Goal: Register for event/course

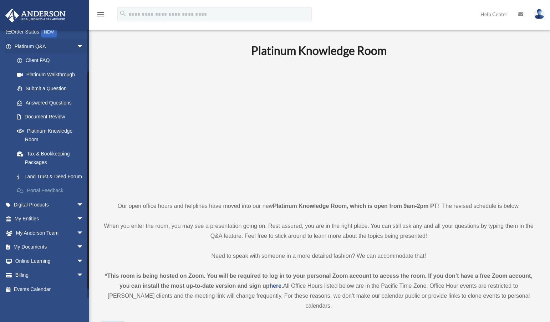
scroll to position [57, 0]
click at [26, 277] on link "Billing arrow_drop_down" at bounding box center [49, 275] width 89 height 14
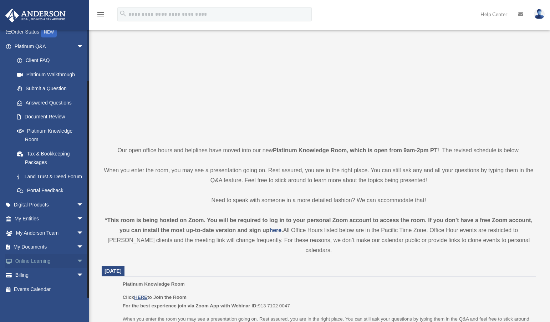
scroll to position [71, 0]
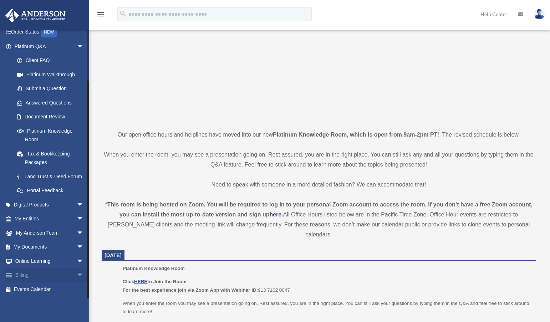
click at [77, 272] on span "arrow_drop_down" at bounding box center [84, 275] width 14 height 15
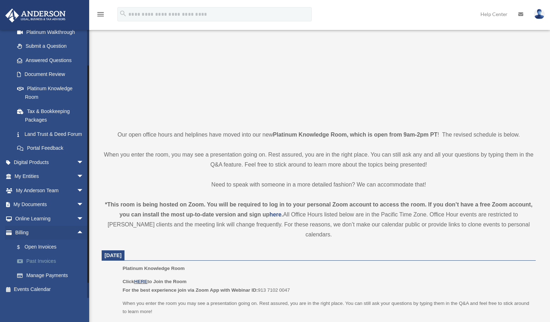
scroll to position [100, 0]
click at [42, 242] on link "$ Open Invoices" at bounding box center [52, 247] width 85 height 15
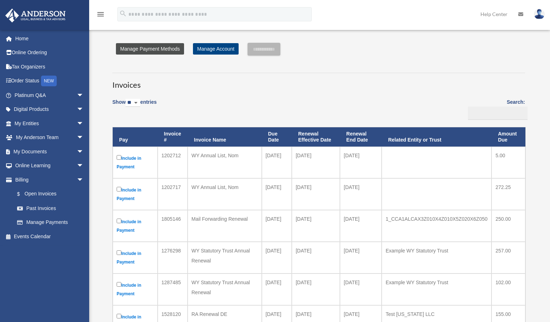
click at [167, 48] on link "Manage Payment Methods" at bounding box center [150, 48] width 68 height 11
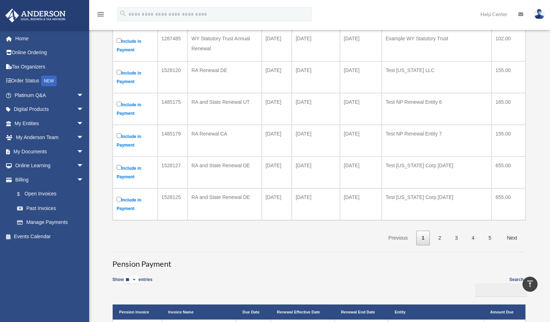
scroll to position [250, 0]
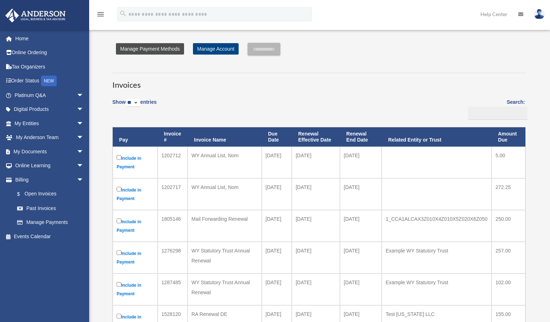
click at [131, 51] on link "Manage Payment Methods" at bounding box center [150, 48] width 68 height 11
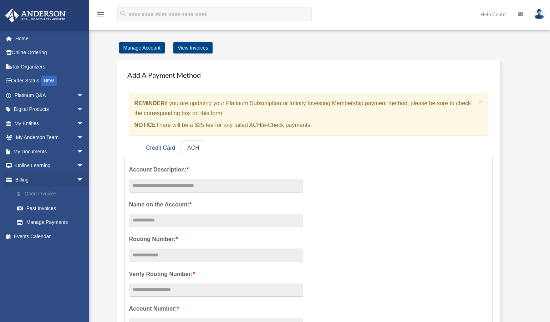
click at [44, 196] on link "$ Open Invoices" at bounding box center [52, 194] width 85 height 15
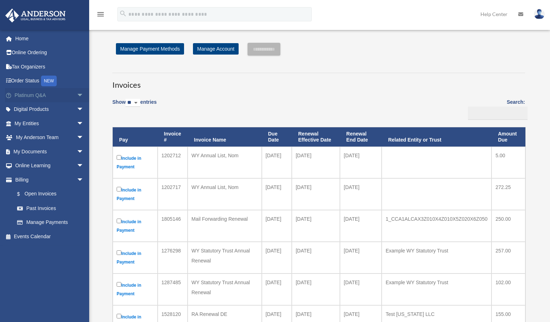
click at [48, 98] on link "Platinum Q&A arrow_drop_down" at bounding box center [49, 95] width 89 height 14
click at [77, 95] on span "arrow_drop_down" at bounding box center [84, 95] width 14 height 15
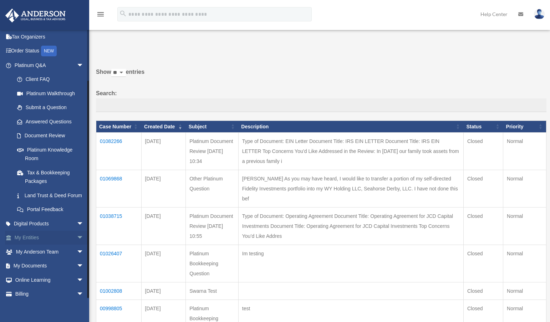
scroll to position [57, 0]
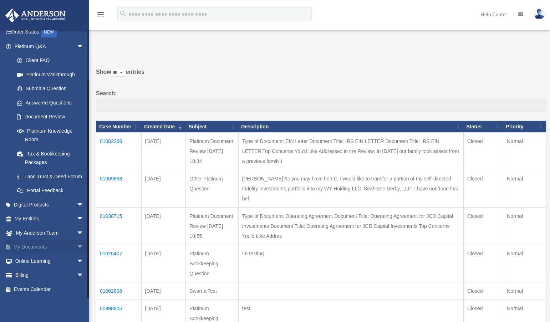
click at [77, 245] on span "arrow_drop_down" at bounding box center [84, 247] width 14 height 15
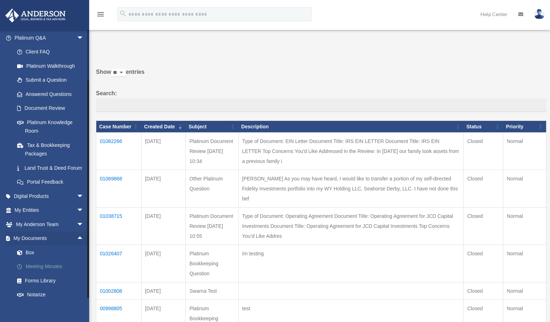
click at [51, 274] on link "Meeting Minutes" at bounding box center [52, 267] width 85 height 14
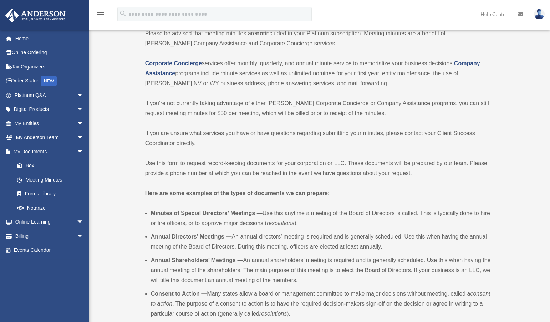
scroll to position [71, 0]
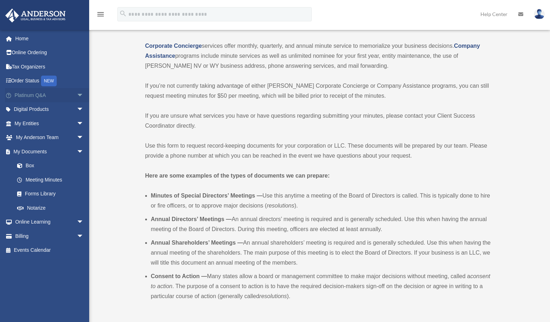
click at [77, 94] on span "arrow_drop_down" at bounding box center [84, 95] width 14 height 15
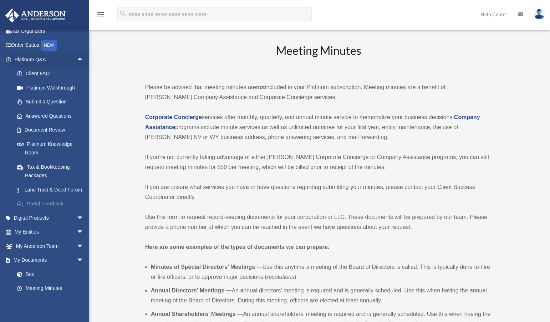
scroll to position [0, 0]
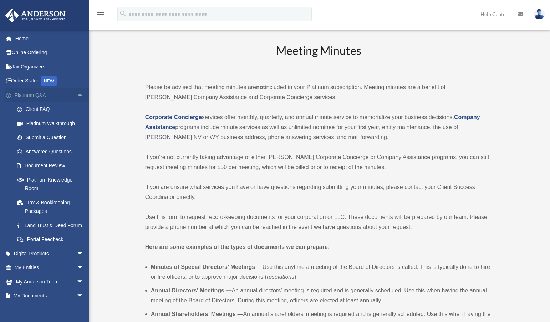
click at [77, 96] on span "arrow_drop_up" at bounding box center [84, 95] width 14 height 15
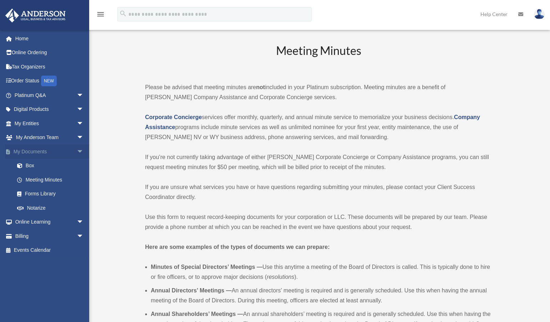
click at [77, 151] on span "arrow_drop_down" at bounding box center [84, 151] width 14 height 15
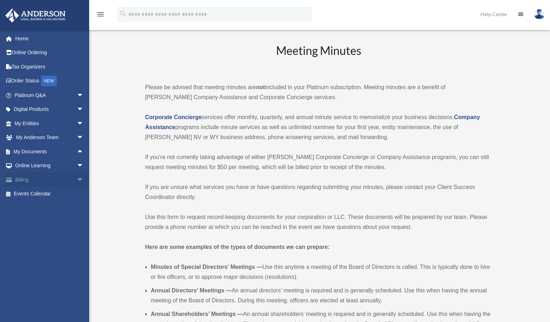
click at [77, 177] on span "arrow_drop_down" at bounding box center [84, 180] width 14 height 15
click at [77, 177] on span "arrow_drop_up" at bounding box center [84, 180] width 14 height 15
click at [25, 40] on link "Home" at bounding box center [49, 38] width 89 height 14
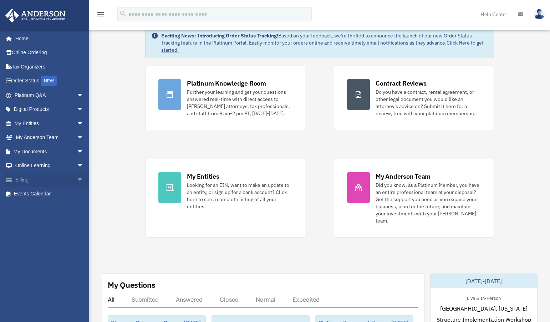
scroll to position [36, 0]
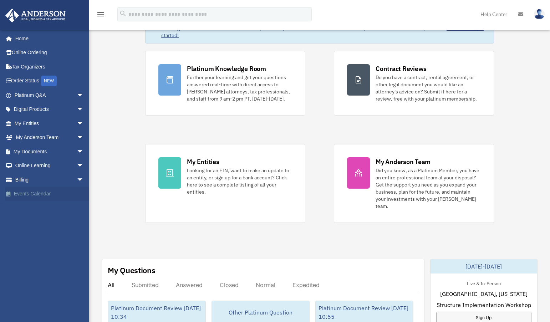
click at [37, 195] on link "Events Calendar" at bounding box center [49, 194] width 89 height 14
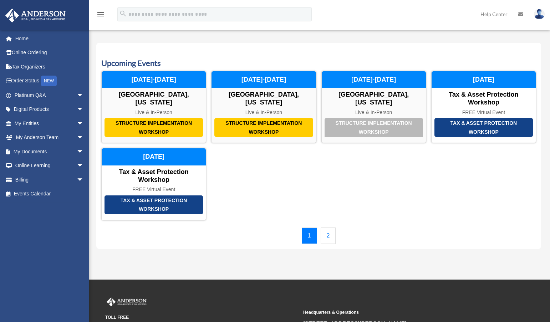
click at [330, 232] on link "2" at bounding box center [328, 235] width 15 height 16
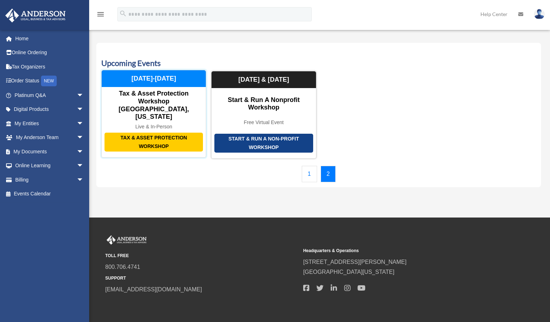
click at [144, 124] on div "Live & In-Person" at bounding box center [154, 127] width 104 height 6
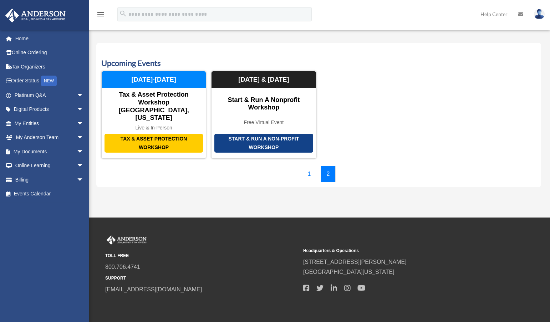
click at [304, 166] on link "1" at bounding box center [309, 174] width 15 height 16
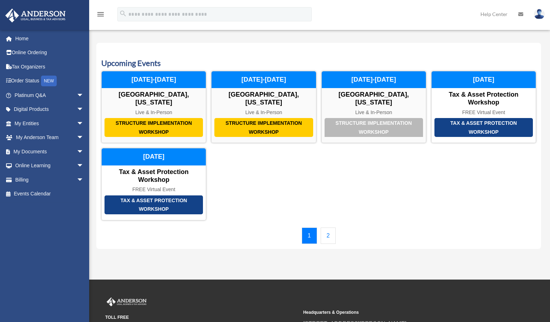
click at [331, 234] on link "2" at bounding box center [328, 235] width 15 height 16
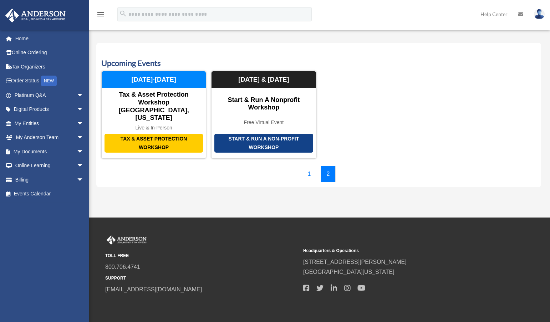
click at [307, 166] on link "1" at bounding box center [309, 174] width 15 height 16
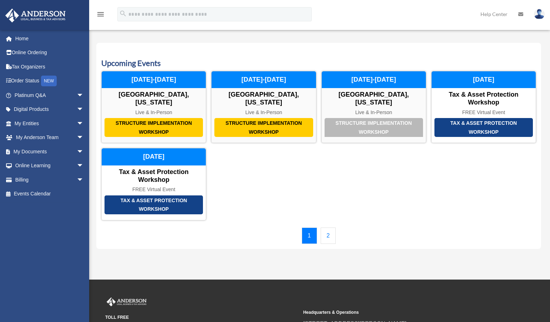
click at [329, 236] on link "2" at bounding box center [328, 235] width 15 height 16
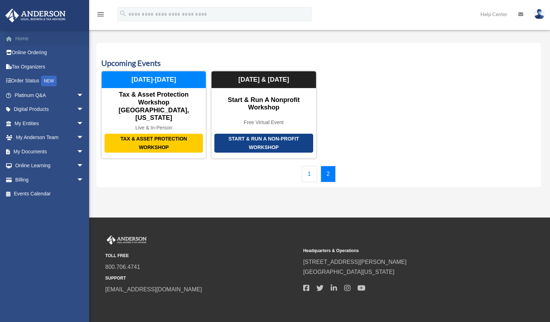
click at [31, 38] on link "Home" at bounding box center [49, 38] width 89 height 14
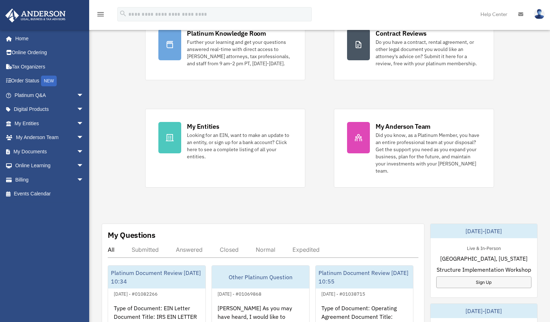
scroll to position [71, 0]
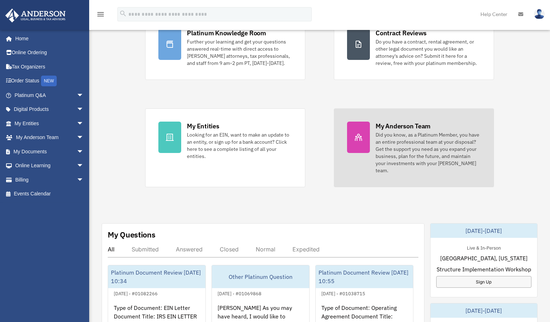
click at [396, 145] on div "Did you know, as a Platinum Member, you have an entire professional team at you…" at bounding box center [427, 152] width 105 height 43
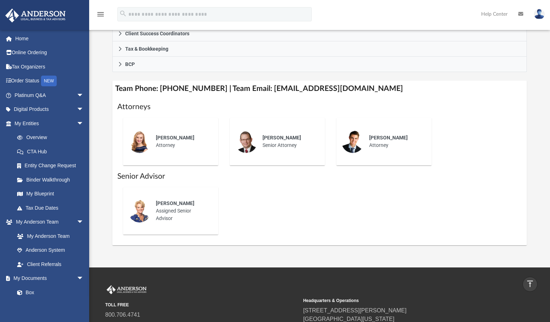
scroll to position [214, 0]
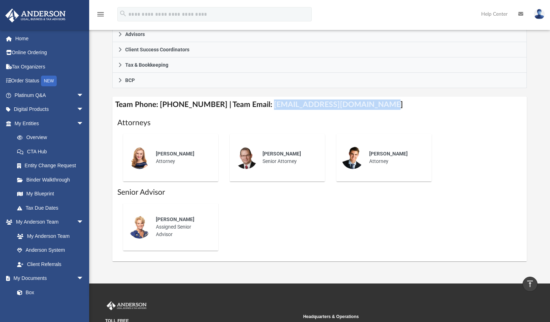
drag, startPoint x: 259, startPoint y: 104, endPoint x: 369, endPoint y: 104, distance: 109.8
click at [369, 104] on h4 "Team Phone: [PHONE_NUMBER] | Team Email: [EMAIL_ADDRESS][DOMAIN_NAME]" at bounding box center [319, 105] width 415 height 16
click at [367, 111] on h4 "Team Phone: [PHONE_NUMBER] | Team Email: [EMAIL_ADDRESS][DOMAIN_NAME]" at bounding box center [319, 105] width 415 height 16
click at [363, 107] on h4 "Team Phone: [PHONE_NUMBER] | Team Email: [EMAIL_ADDRESS][DOMAIN_NAME]" at bounding box center [319, 105] width 415 height 16
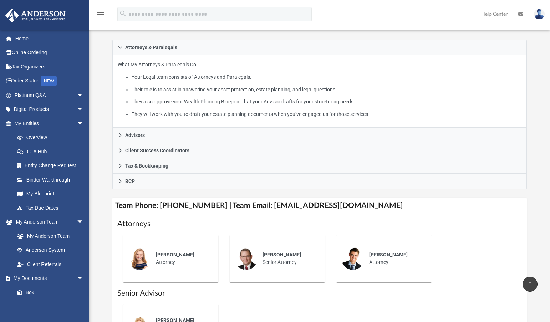
scroll to position [36, 0]
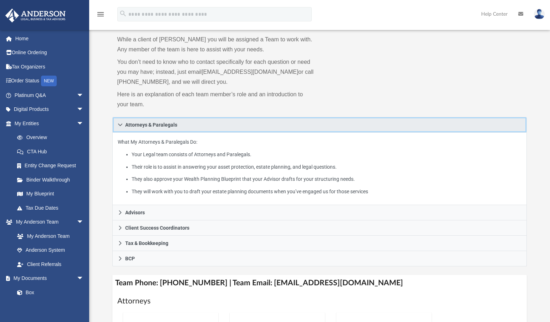
click at [119, 127] on icon at bounding box center [120, 124] width 5 height 5
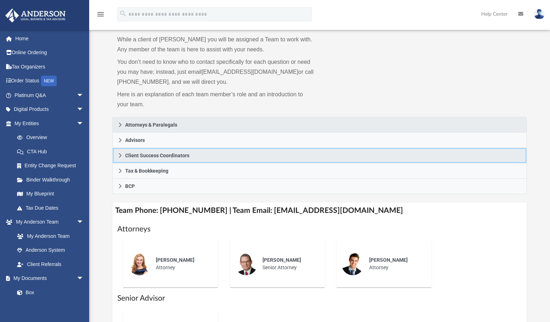
click at [119, 155] on icon at bounding box center [120, 155] width 5 height 5
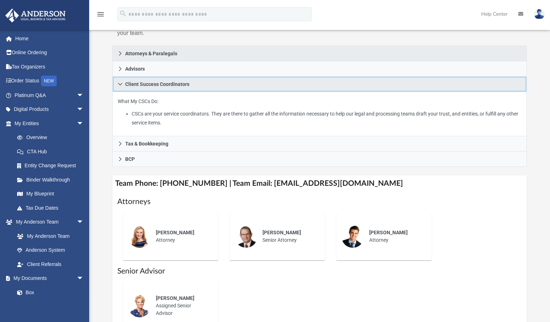
scroll to position [71, 0]
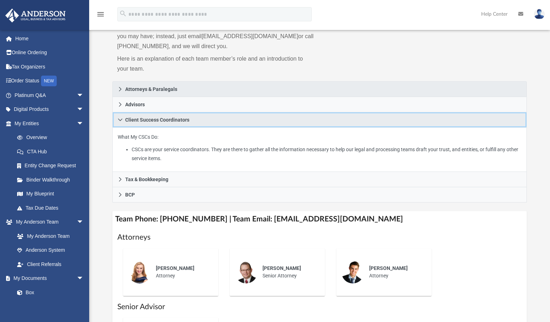
click at [118, 119] on icon at bounding box center [120, 119] width 5 height 5
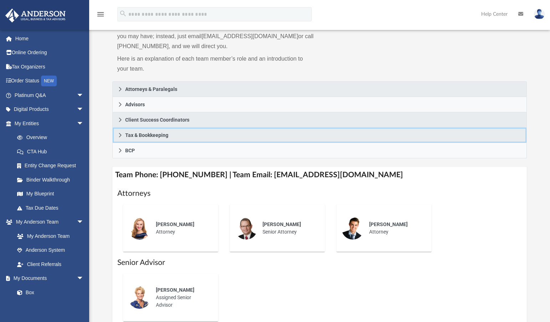
click at [119, 135] on icon at bounding box center [120, 135] width 5 height 5
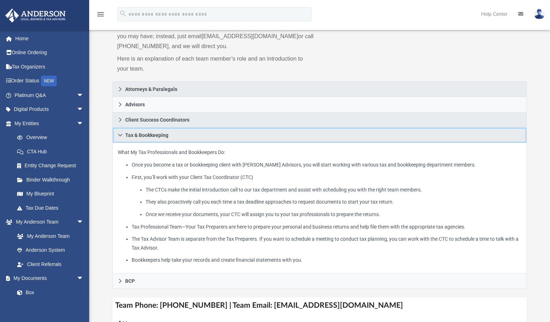
click at [119, 137] on icon at bounding box center [120, 135] width 5 height 5
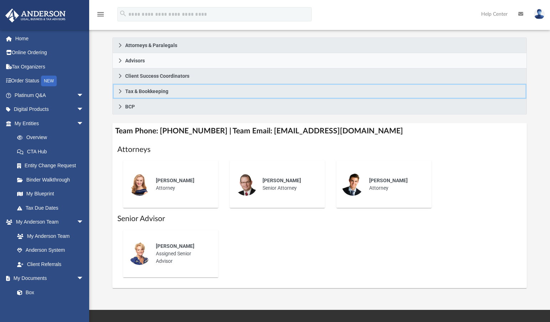
scroll to position [143, 0]
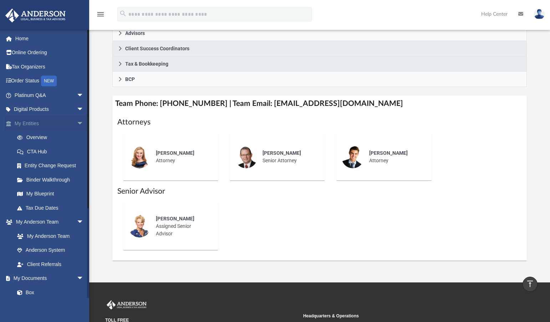
click at [78, 123] on span "arrow_drop_down" at bounding box center [84, 123] width 14 height 15
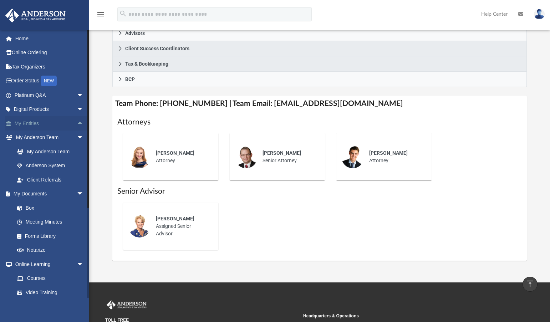
click at [78, 125] on span "arrow_drop_up" at bounding box center [84, 123] width 14 height 15
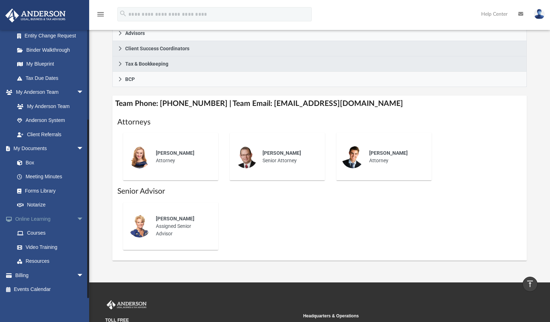
scroll to position [231, 0]
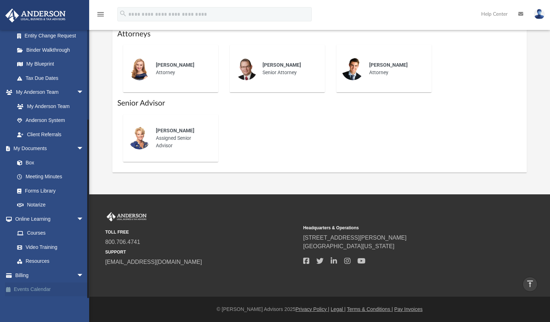
click at [24, 291] on link "Events Calendar" at bounding box center [49, 289] width 89 height 14
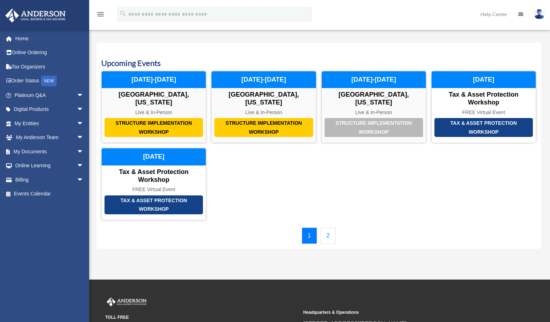
click at [327, 239] on link "2" at bounding box center [328, 235] width 15 height 16
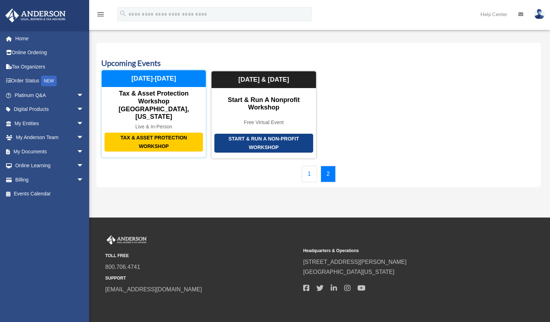
click at [171, 104] on div "Tax & Asset Protection Workshop [GEOGRAPHIC_DATA], [US_STATE]" at bounding box center [154, 105] width 104 height 31
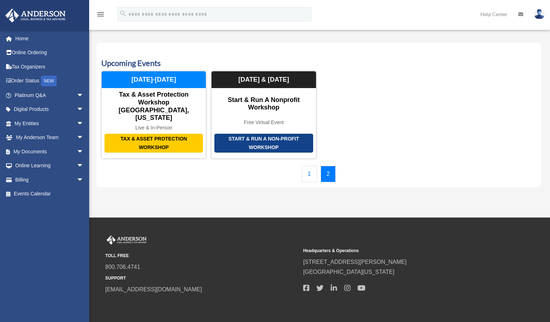
click at [307, 166] on link "1" at bounding box center [309, 174] width 15 height 16
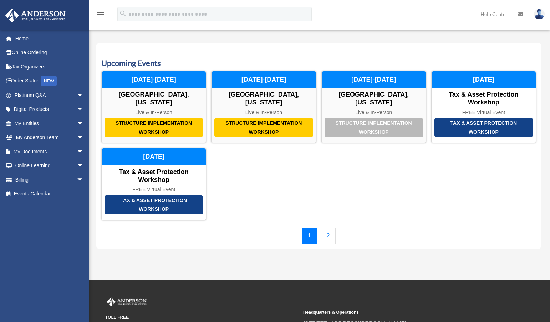
click at [324, 237] on link "2" at bounding box center [328, 235] width 15 height 16
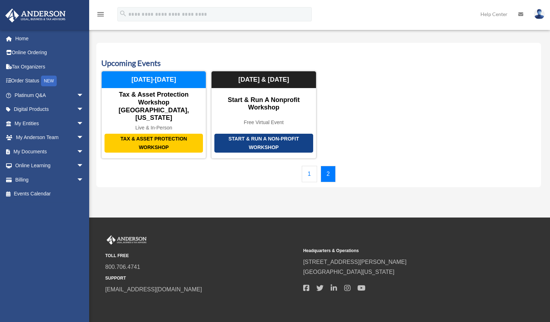
click at [305, 166] on link "1" at bounding box center [309, 174] width 15 height 16
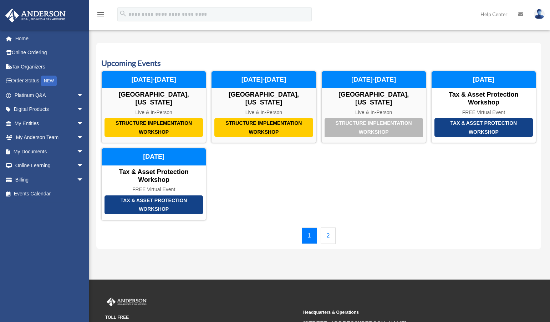
click at [328, 236] on link "2" at bounding box center [328, 235] width 15 height 16
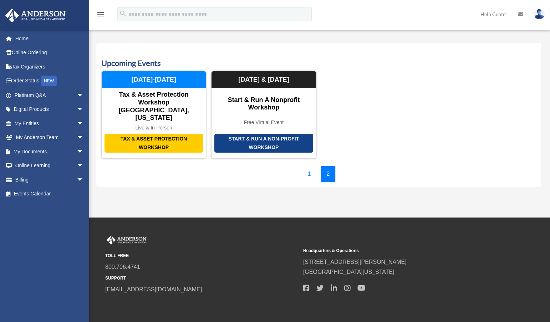
click at [312, 166] on link "1" at bounding box center [309, 174] width 15 height 16
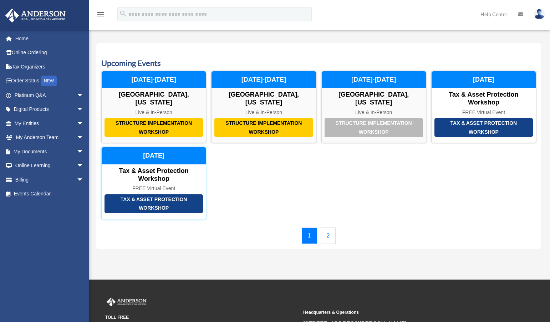
click at [172, 175] on div "Tax & Asset Protection Workshop" at bounding box center [154, 174] width 104 height 15
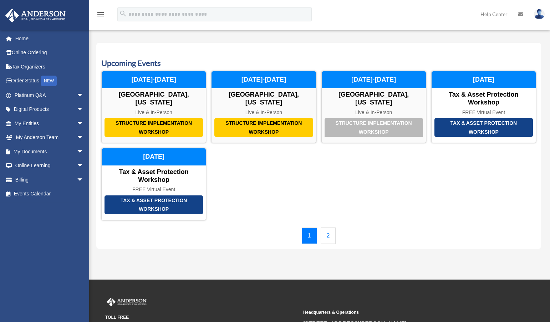
click at [332, 231] on link "2" at bounding box center [328, 235] width 15 height 16
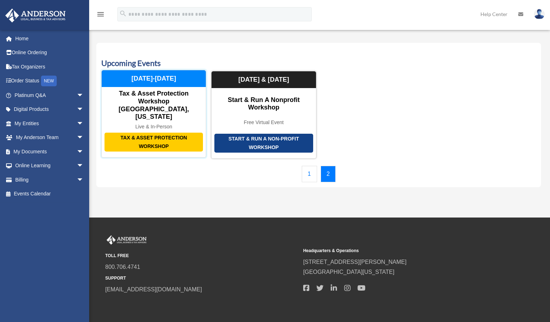
click at [128, 133] on div "Tax & Asset Protection Workshop" at bounding box center [153, 142] width 98 height 19
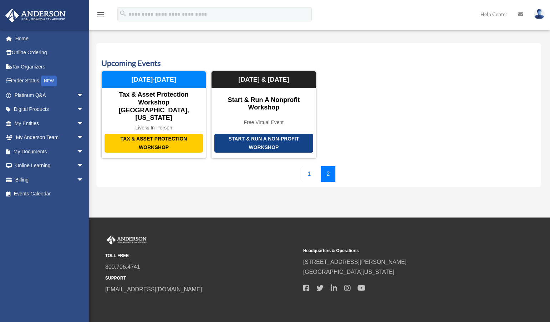
click at [311, 166] on link "1" at bounding box center [309, 174] width 15 height 16
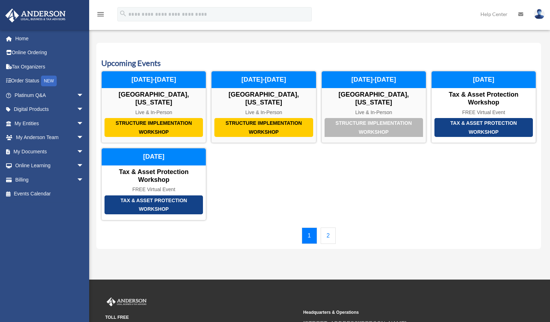
click at [329, 237] on link "2" at bounding box center [328, 235] width 15 height 16
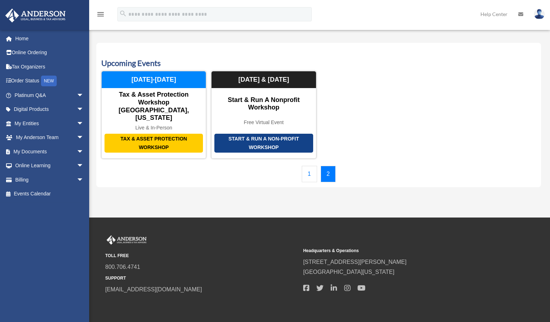
click at [306, 166] on link "1" at bounding box center [309, 174] width 15 height 16
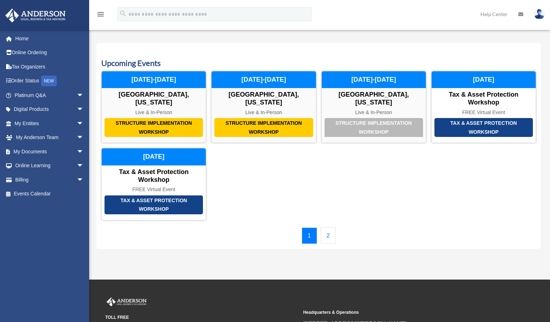
click at [327, 235] on link "2" at bounding box center [328, 235] width 15 height 16
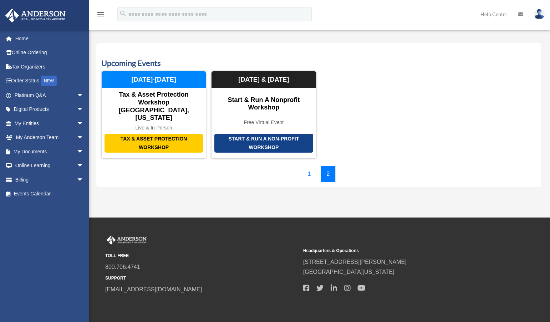
click at [94, 72] on div "Calendar date_range Published on Last updated July 11, 2024 June 30, 2020 by An…" at bounding box center [318, 114] width 455 height 161
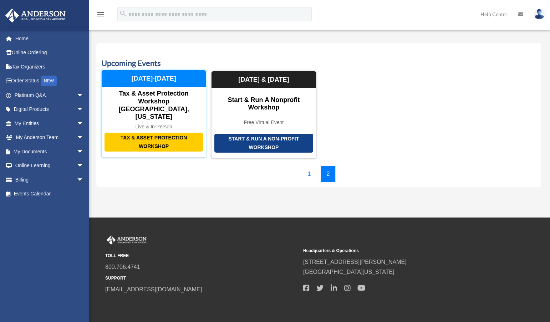
click at [134, 98] on div "Tax & Asset Protection Workshop [GEOGRAPHIC_DATA], [US_STATE]" at bounding box center [154, 105] width 104 height 31
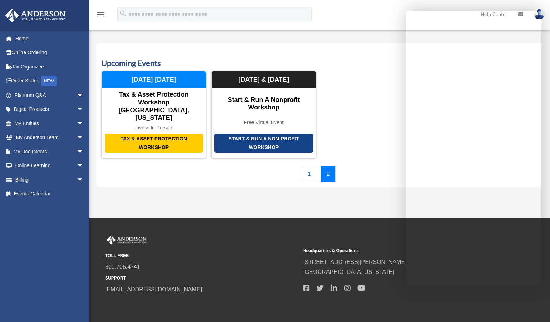
click at [367, 119] on div "Structure Implementation Workshop Las Vegas, Nevada Live & In-Person November 2…" at bounding box center [318, 115] width 435 height 88
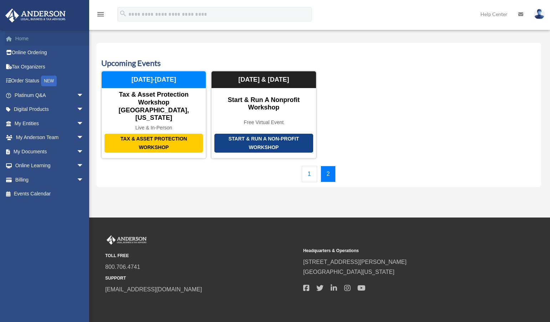
click at [34, 42] on link "Home" at bounding box center [49, 38] width 89 height 14
